Goal: Navigation & Orientation: Find specific page/section

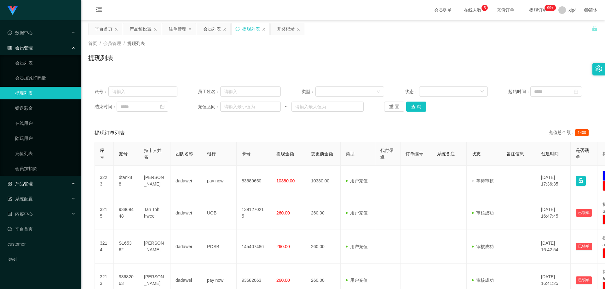
click at [32, 184] on span "产品管理" at bounding box center [20, 183] width 25 height 5
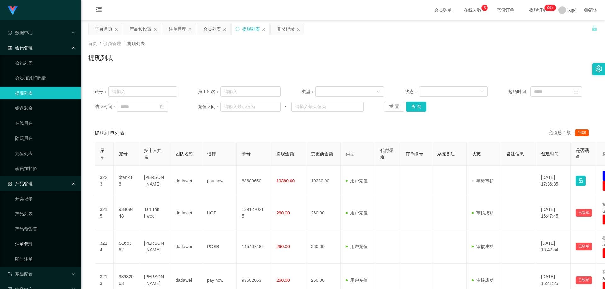
click at [35, 244] on link "注单管理" at bounding box center [45, 244] width 60 height 13
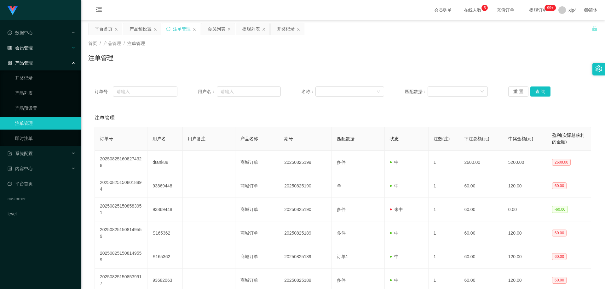
click at [34, 44] on div "会员管理" at bounding box center [40, 48] width 81 height 13
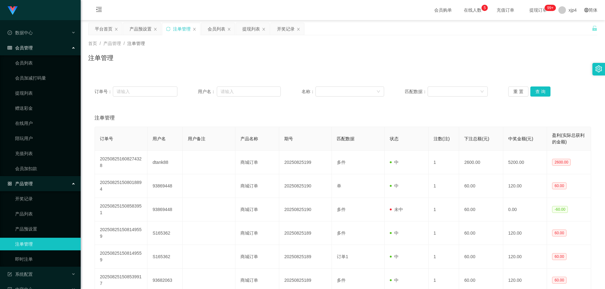
scroll to position [58, 0]
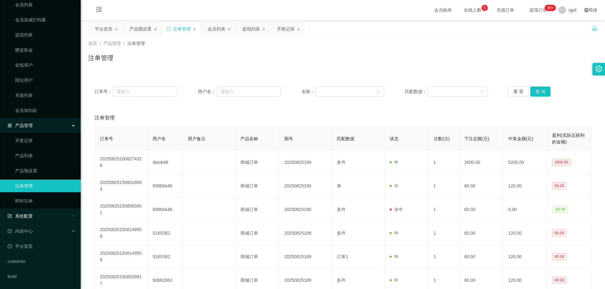
click at [33, 213] on div "系统配置" at bounding box center [40, 216] width 81 height 13
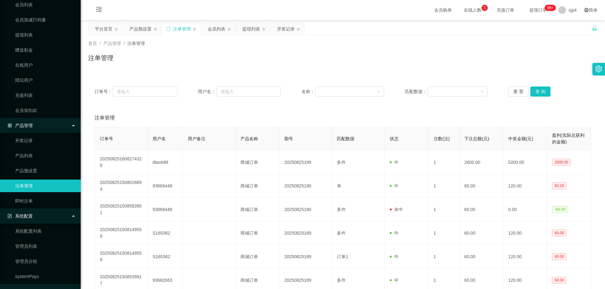
scroll to position [0, 0]
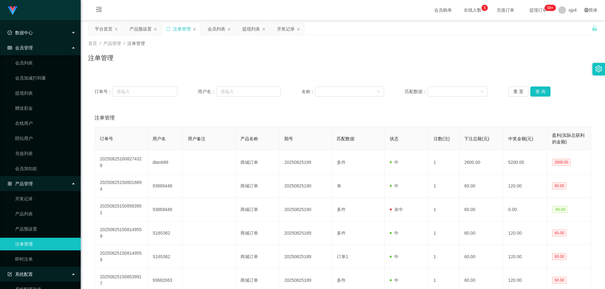
click at [29, 34] on span "数据中心" at bounding box center [20, 32] width 25 height 5
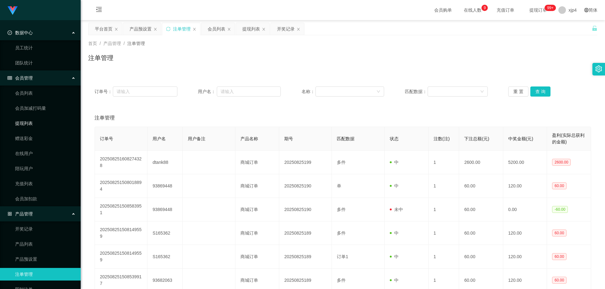
click at [35, 121] on link "提现列表" at bounding box center [45, 123] width 60 height 13
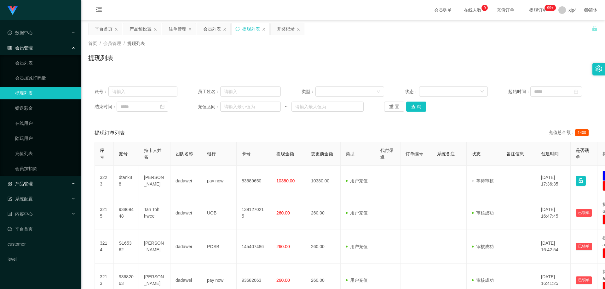
click at [30, 184] on span "产品管理" at bounding box center [20, 183] width 25 height 5
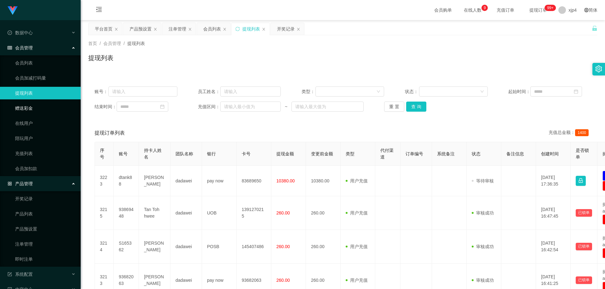
drag, startPoint x: 31, startPoint y: 107, endPoint x: 31, endPoint y: 88, distance: 18.6
click at [31, 107] on link "赠送彩金" at bounding box center [45, 108] width 60 height 13
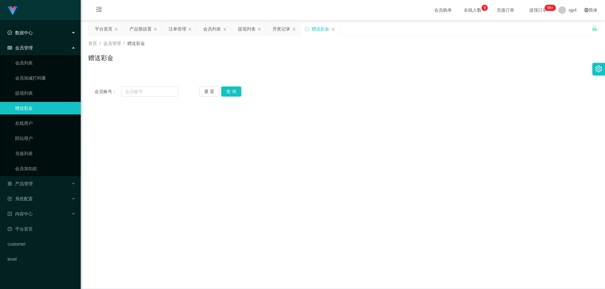
click at [32, 36] on div "数据中心" at bounding box center [40, 32] width 81 height 13
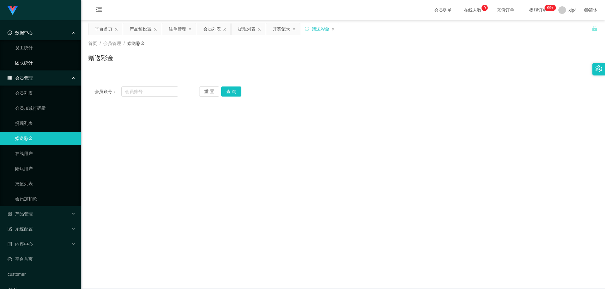
click at [36, 61] on link "团队统计" at bounding box center [45, 63] width 60 height 13
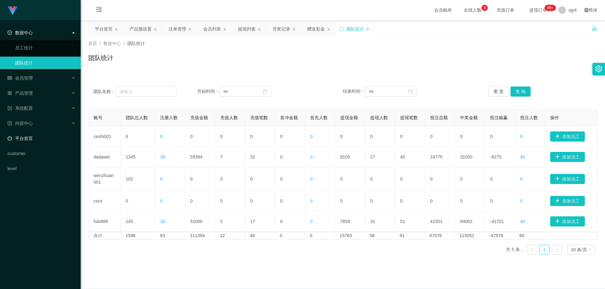
click at [28, 137] on link "平台首页" at bounding box center [42, 138] width 68 height 13
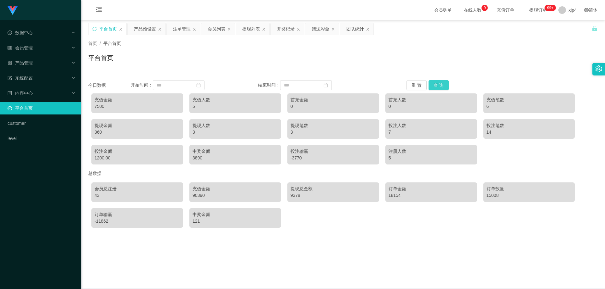
click at [437, 85] on button "查 询" at bounding box center [438, 85] width 20 height 10
